Goal: Navigation & Orientation: Find specific page/section

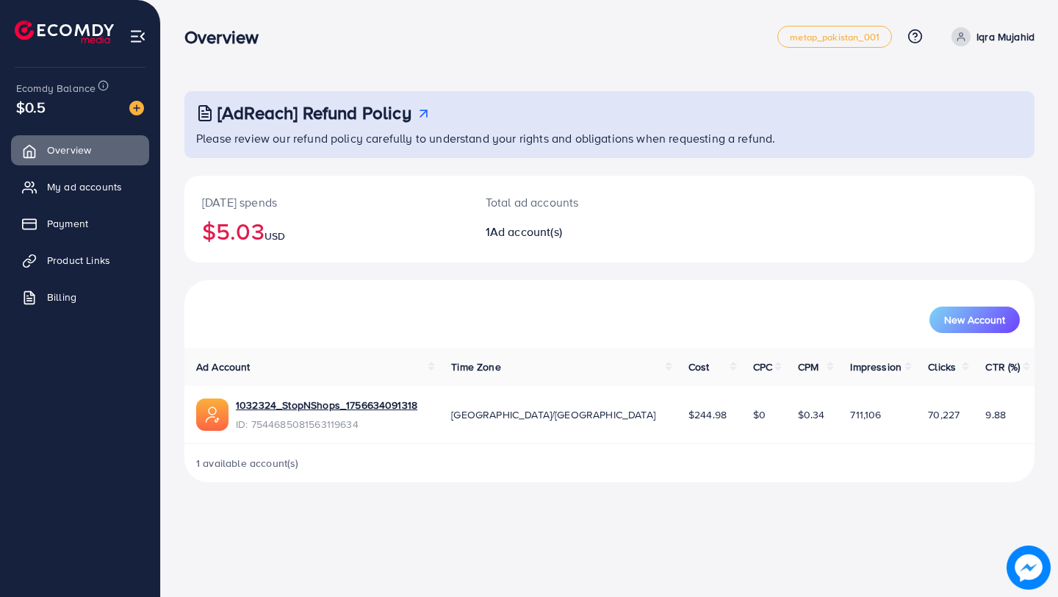
click at [625, 78] on div "[AdReach] Refund Policy Please review our refund policy carefully to understand…" at bounding box center [609, 253] width 897 height 506
click at [94, 187] on span "My ad accounts" at bounding box center [88, 186] width 75 height 15
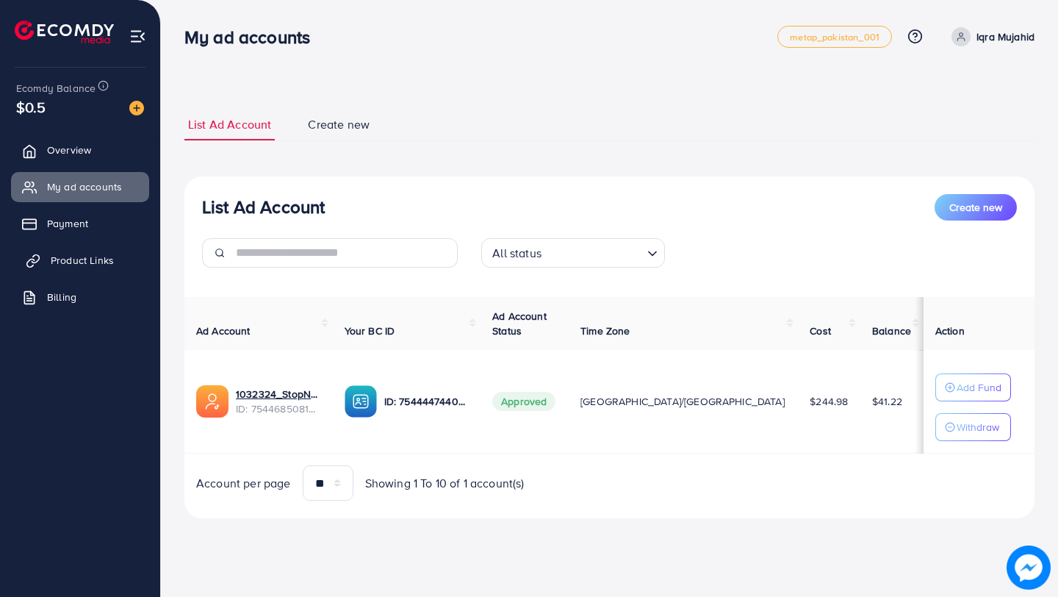
click at [79, 268] on link "Product Links" at bounding box center [80, 259] width 138 height 29
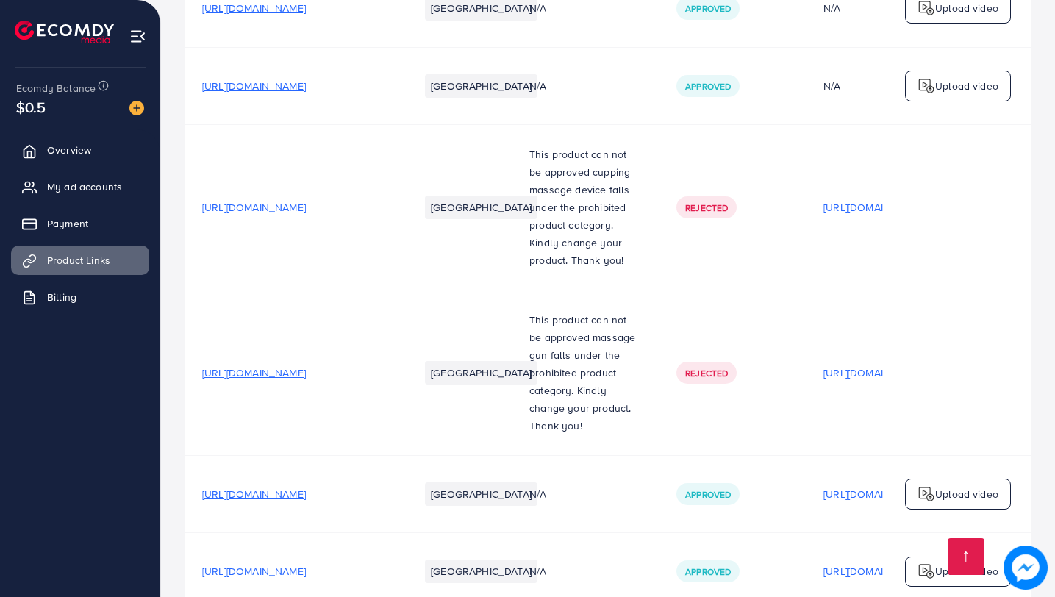
scroll to position [664, 0]
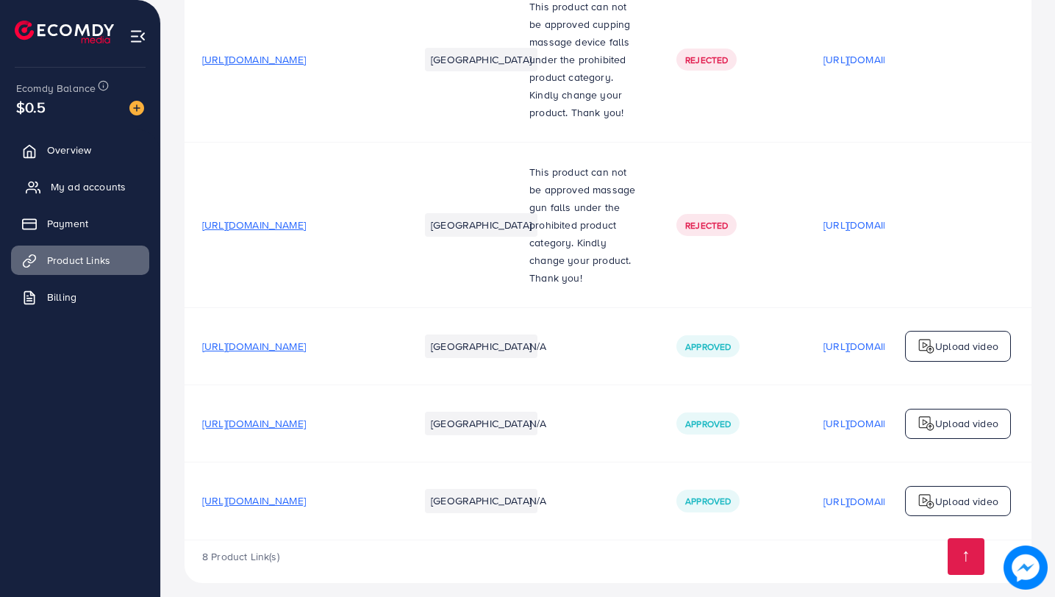
click at [89, 199] on link "My ad accounts" at bounding box center [80, 186] width 138 height 29
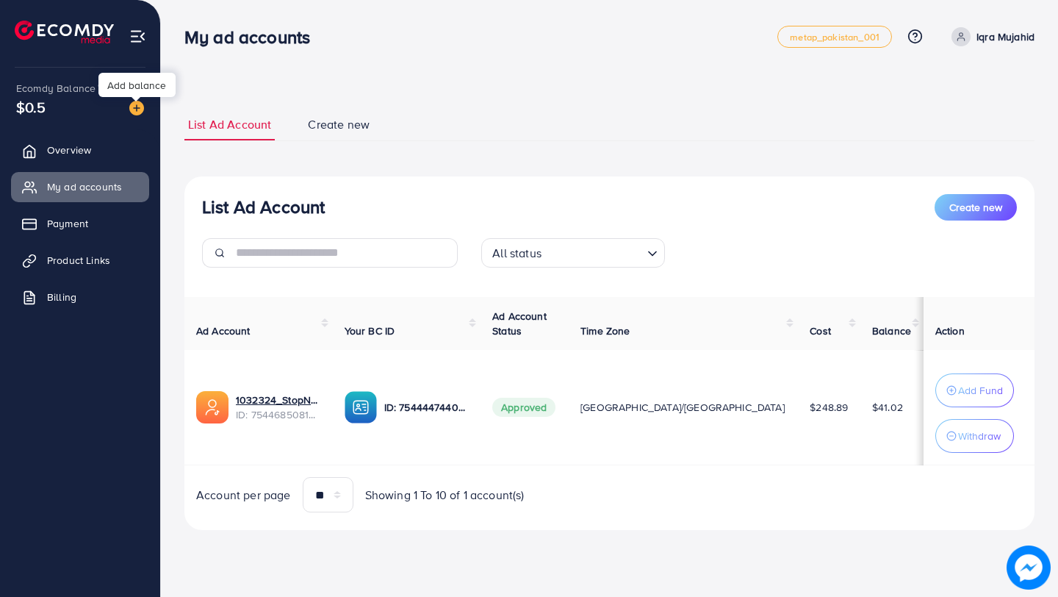
click at [136, 112] on img at bounding box center [136, 108] width 15 height 15
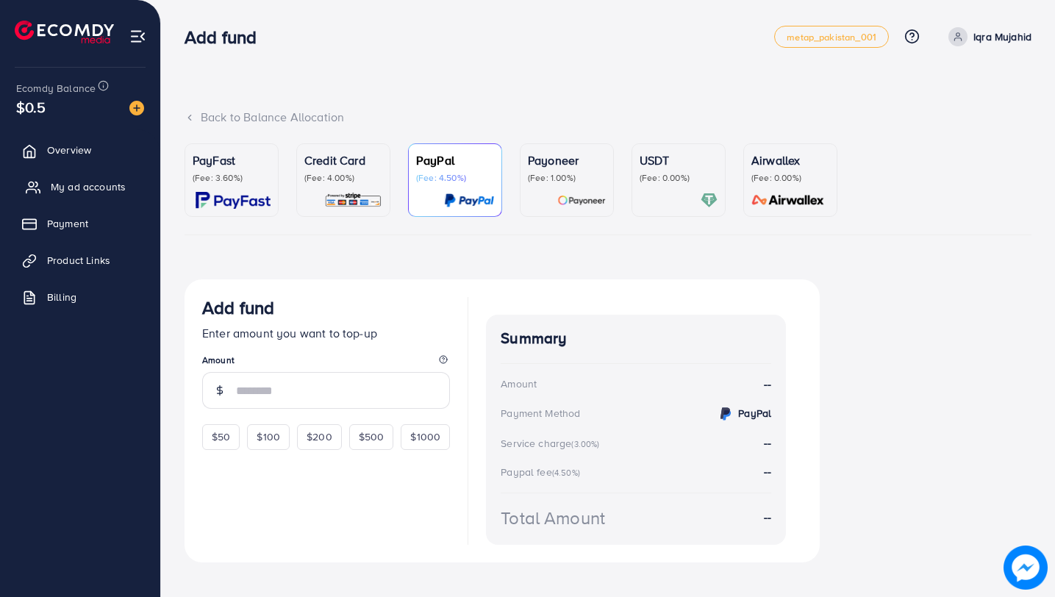
click at [62, 182] on span "My ad accounts" at bounding box center [88, 186] width 75 height 15
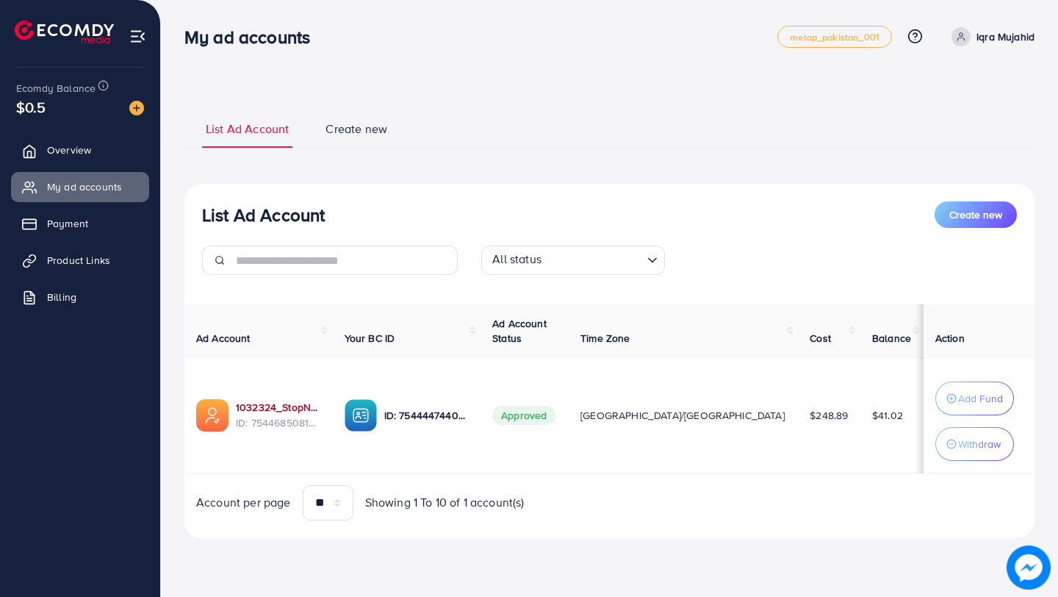
click at [287, 410] on link "1032324_StopNShops_1756634091318" at bounding box center [278, 407] width 85 height 15
